Goal: Check status: Check status

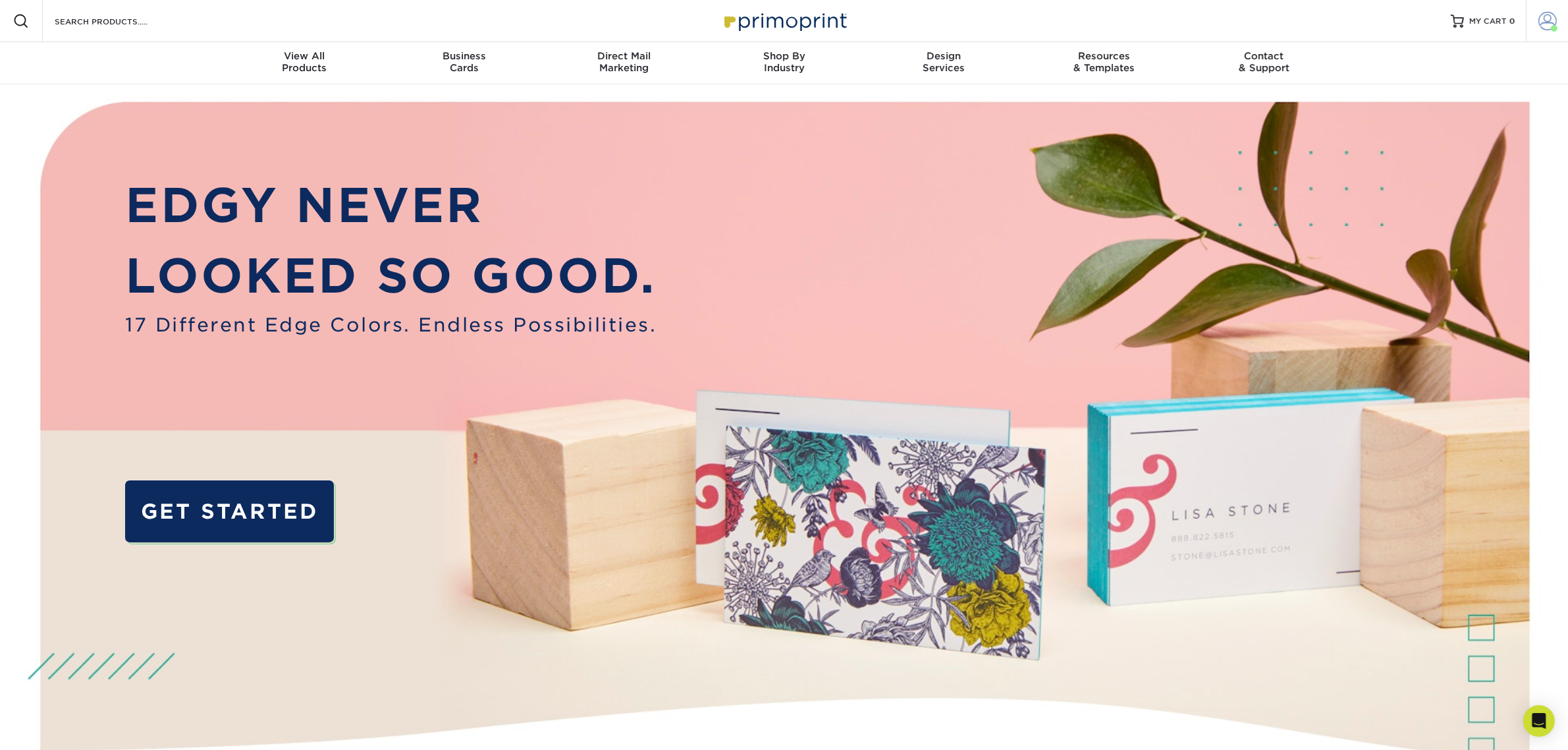
click at [1527, 14] on link "Account" at bounding box center [1546, 21] width 42 height 42
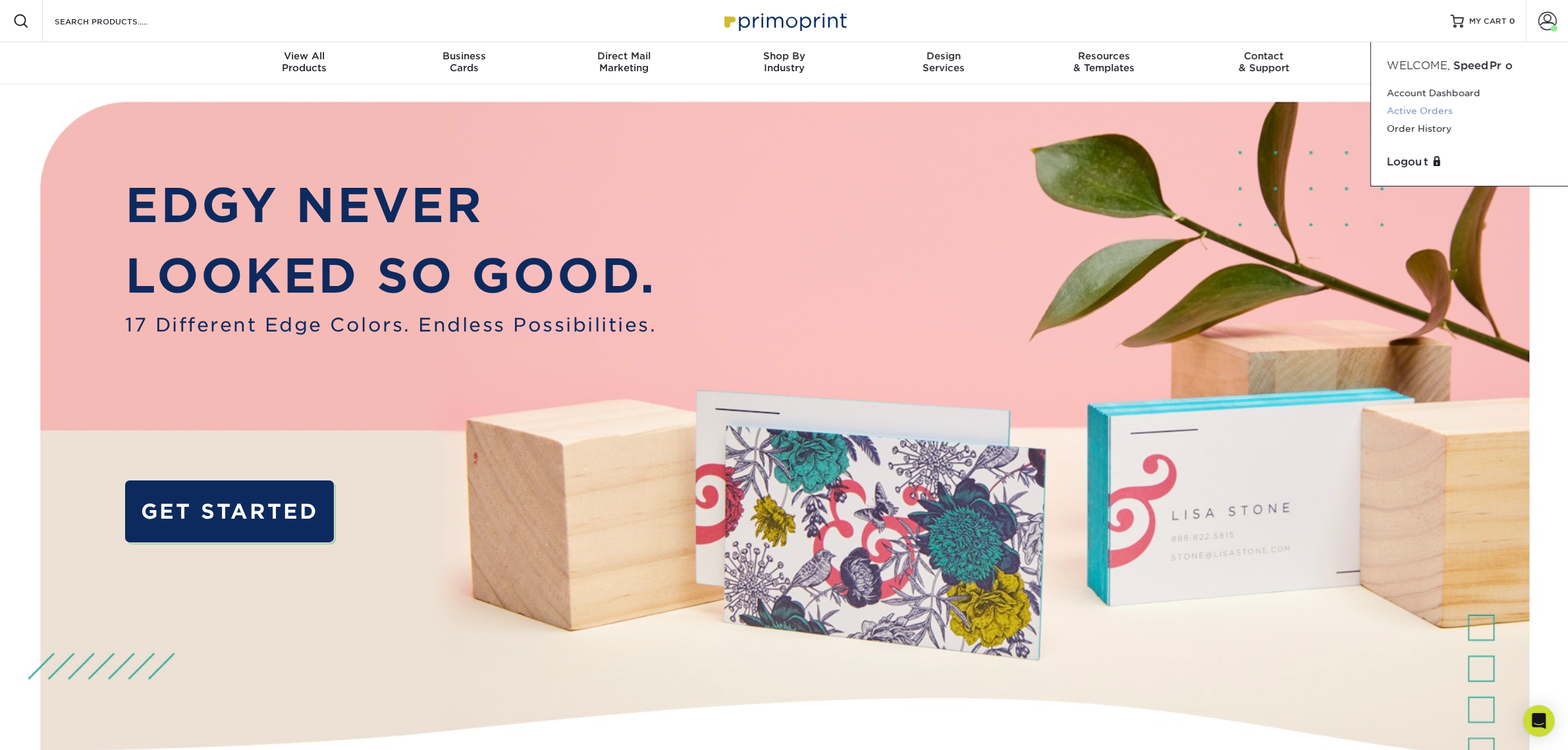
click at [1453, 109] on link "Active Orders" at bounding box center [1469, 110] width 165 height 17
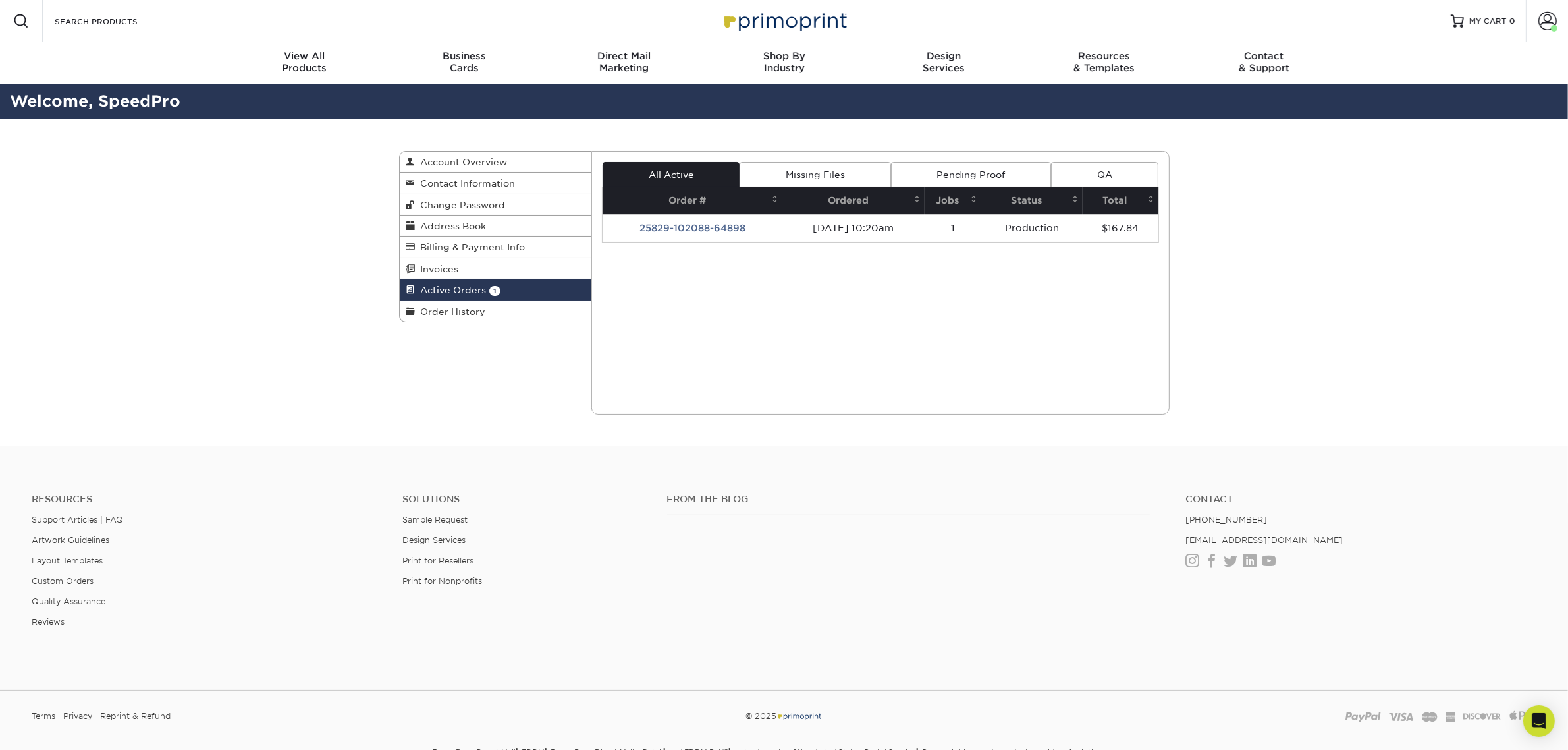
click at [783, 175] on link "Missing Files" at bounding box center [815, 174] width 151 height 25
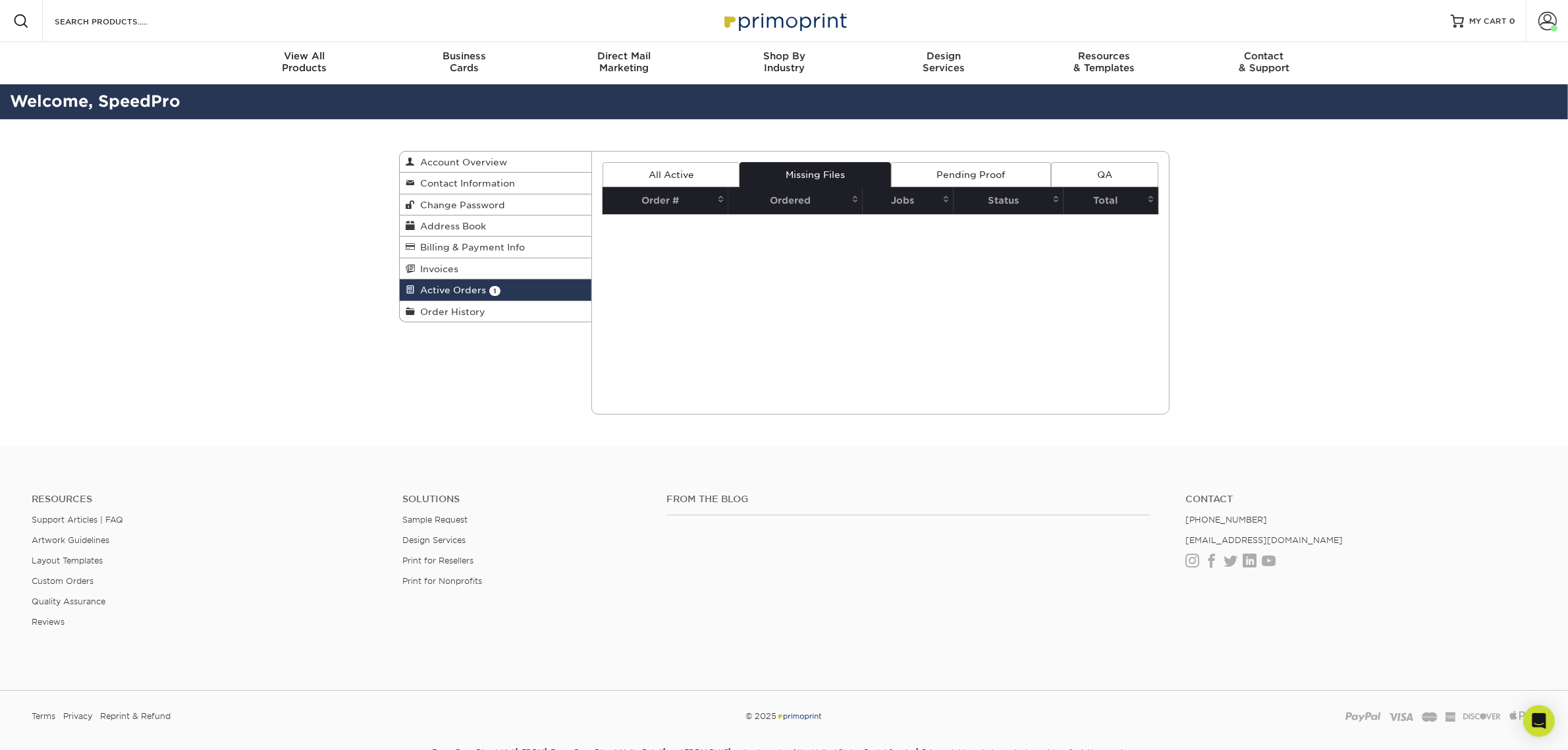
click at [677, 175] on link "All Active" at bounding box center [671, 174] width 137 height 25
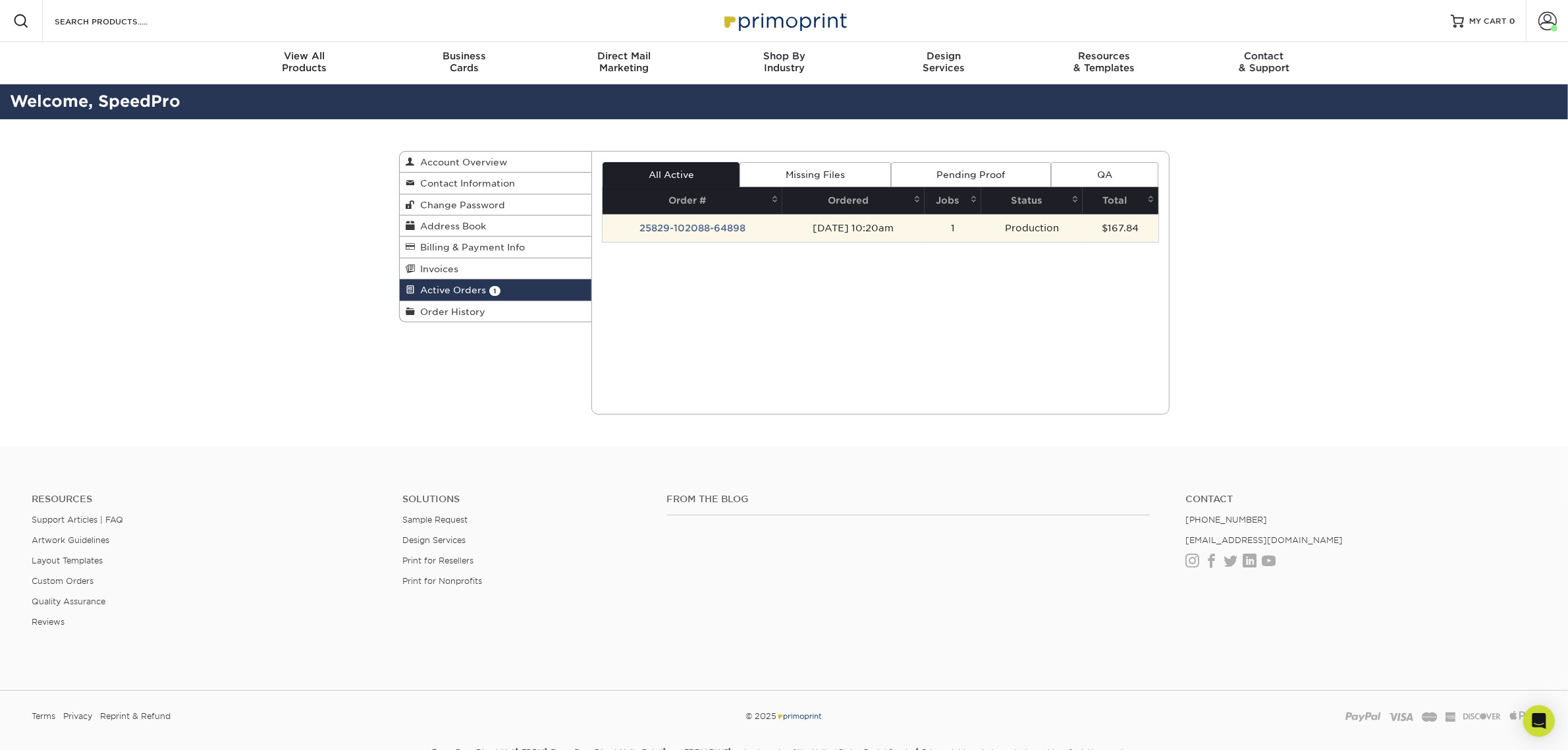
click at [700, 229] on td "25829-102088-64898" at bounding box center [692, 227] width 180 height 27
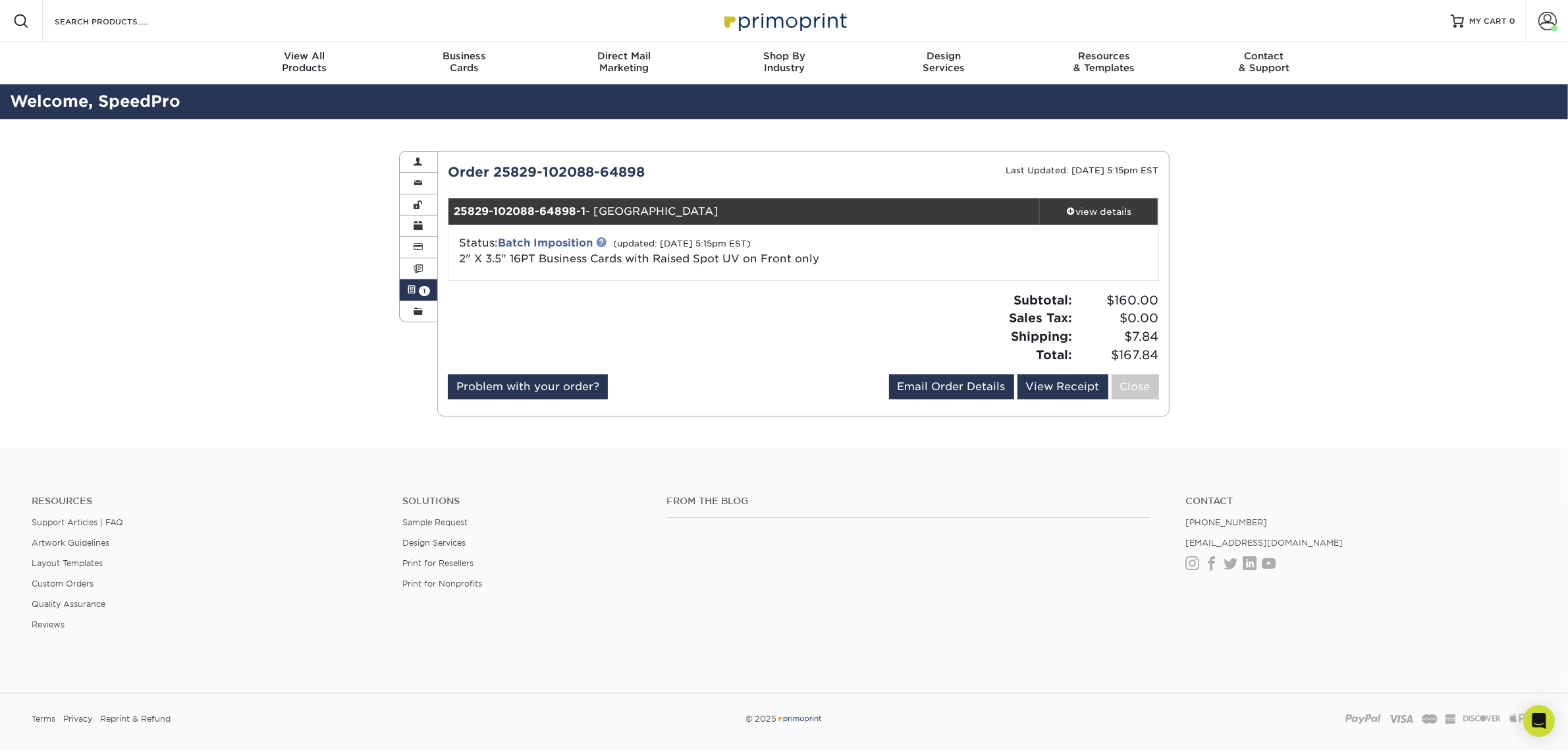
click at [606, 242] on link at bounding box center [601, 241] width 11 height 11
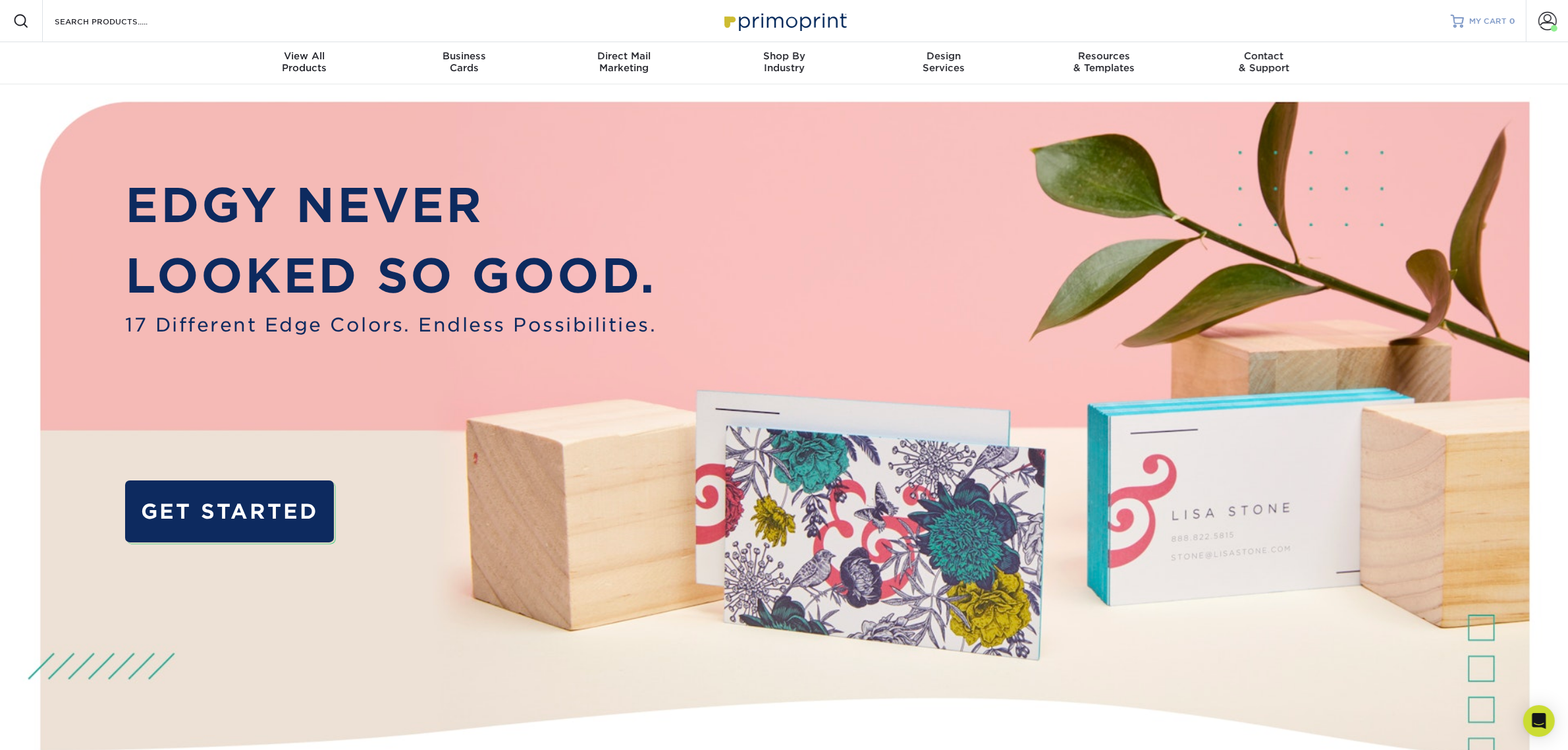
click at [1503, 22] on span "MY CART" at bounding box center [1488, 22] width 37 height 12
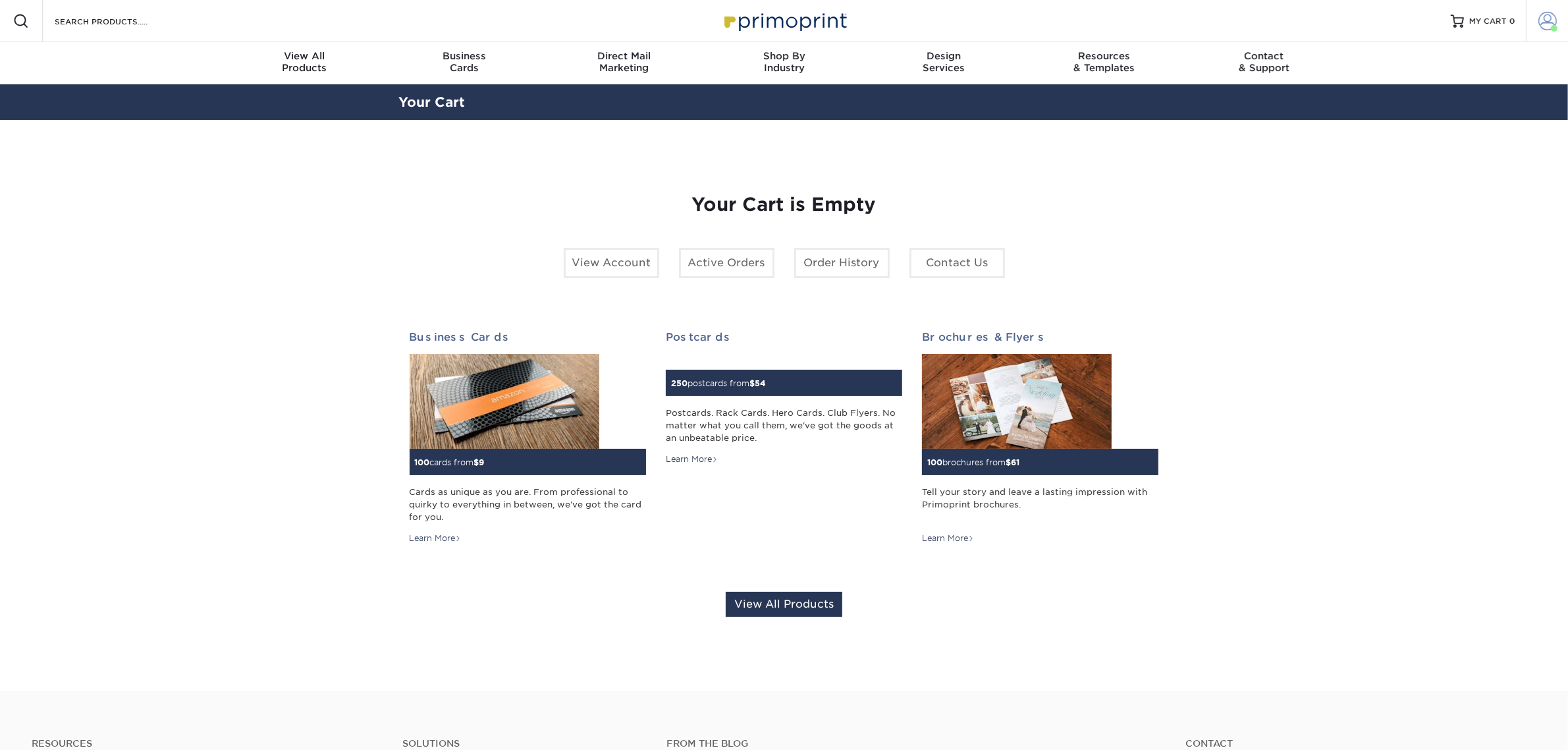
click at [1542, 20] on span at bounding box center [1547, 21] width 18 height 18
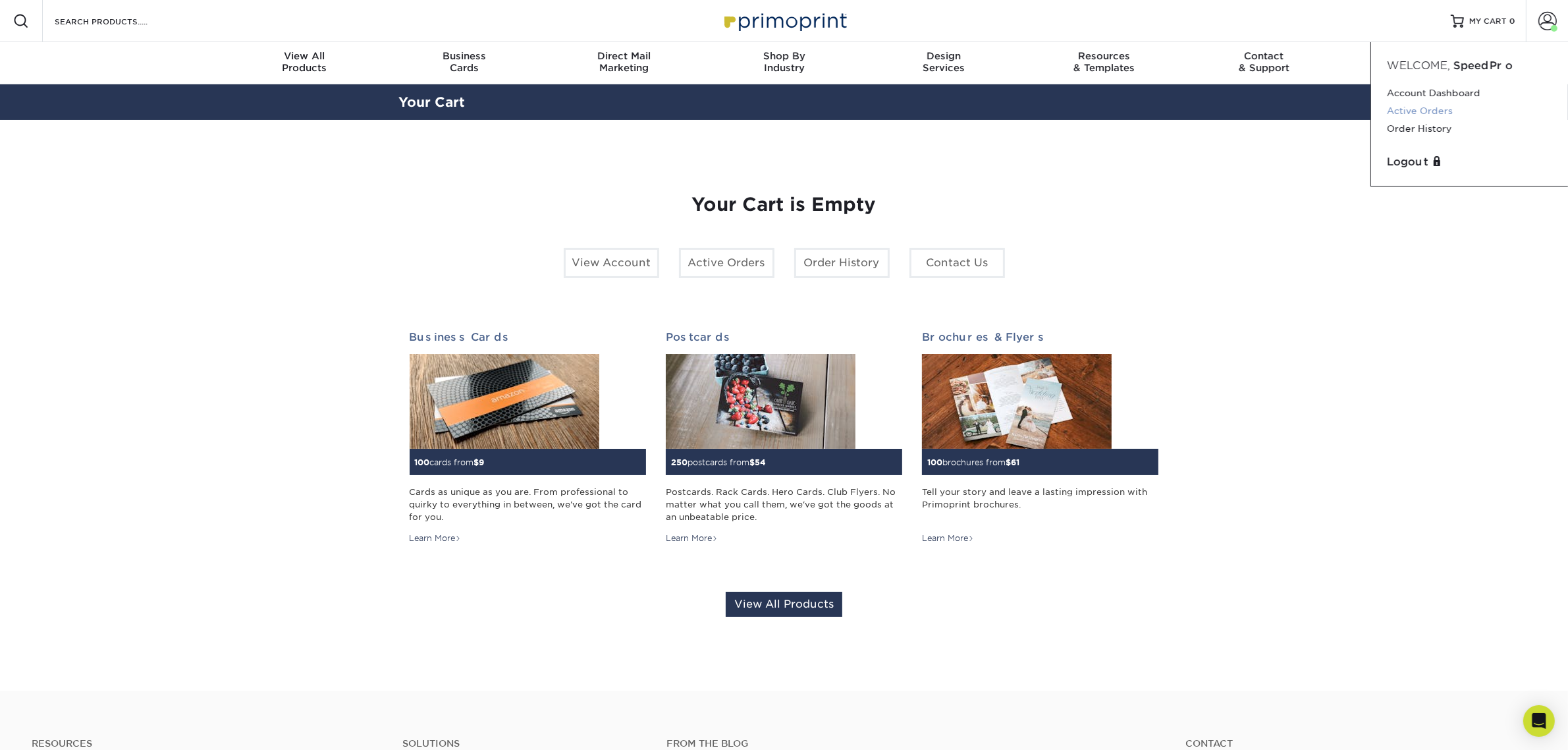
click at [1414, 105] on link "Active Orders" at bounding box center [1469, 110] width 165 height 17
